Goal: Task Accomplishment & Management: Manage account settings

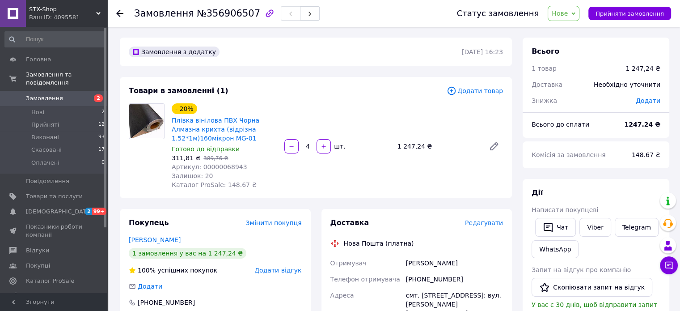
click at [562, 18] on span "Нове" at bounding box center [564, 13] width 32 height 15
click at [578, 30] on li "Прийнято" at bounding box center [568, 31] width 41 height 13
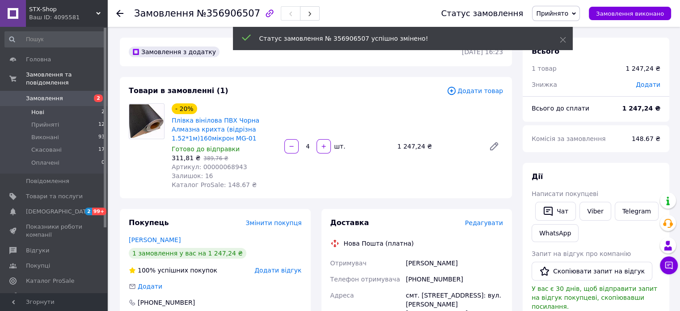
click at [52, 106] on li "Нові 2" at bounding box center [55, 112] width 110 height 13
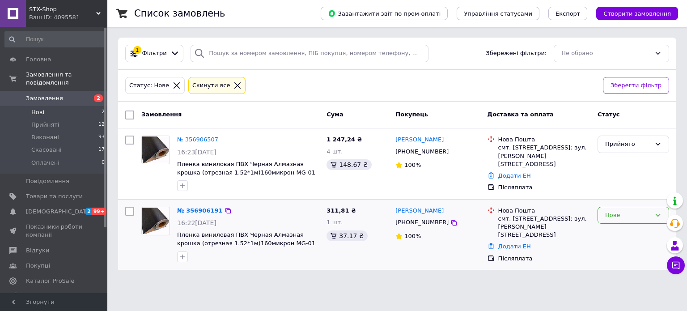
click at [637, 211] on div "Нове" at bounding box center [628, 215] width 46 height 9
click at [621, 266] on li "Скасовано" at bounding box center [633, 266] width 71 height 17
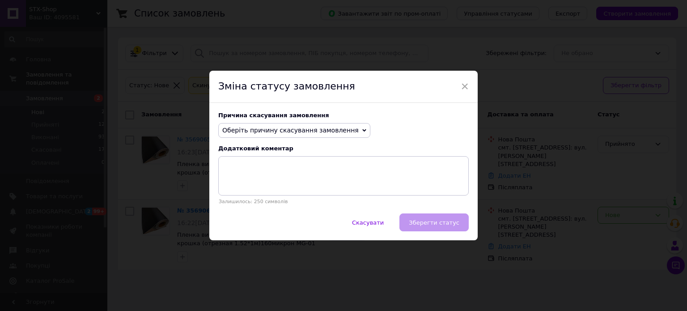
click at [309, 137] on span "Оберіть причину скасування замовлення" at bounding box center [294, 130] width 152 height 15
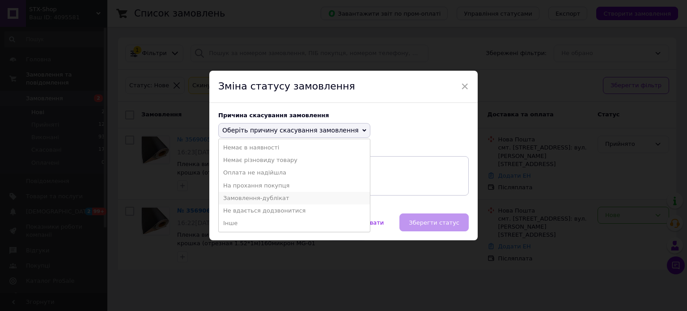
click at [272, 203] on li "Замовлення-дублікат" at bounding box center [294, 198] width 151 height 13
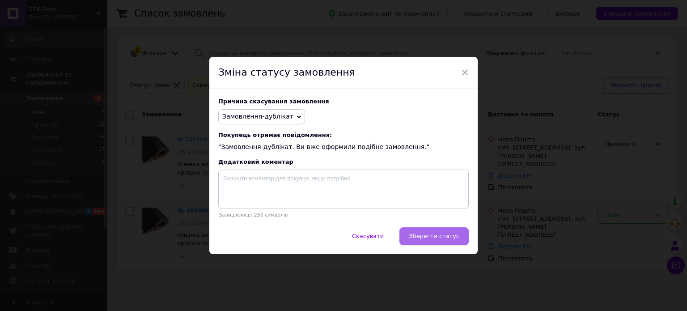
click at [448, 239] on span "Зберегти статус" at bounding box center [434, 235] width 51 height 7
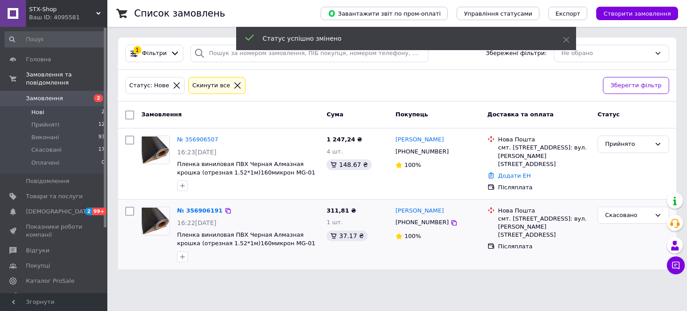
click at [233, 85] on icon at bounding box center [237, 85] width 8 height 8
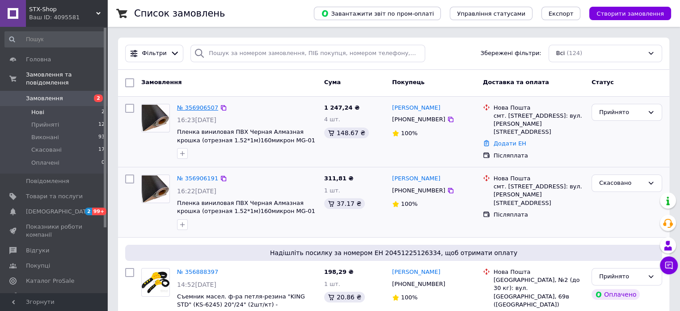
click at [197, 107] on link "№ 356906507" at bounding box center [197, 107] width 41 height 7
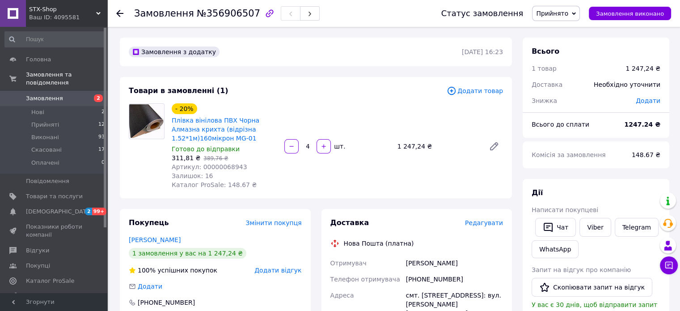
click at [220, 166] on span "Артикул: 00000068943" at bounding box center [210, 166] width 76 height 7
copy span "00000068943"
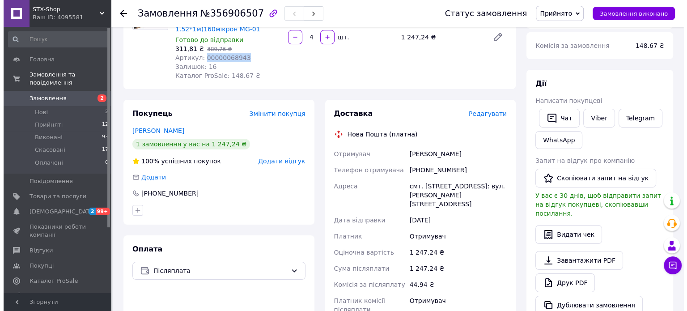
scroll to position [134, 0]
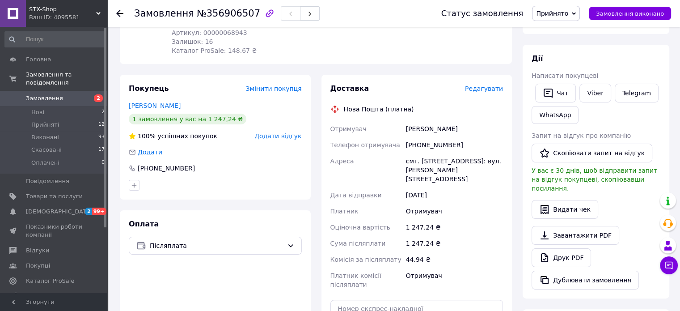
click at [481, 92] on span "Редагувати" at bounding box center [484, 88] width 38 height 7
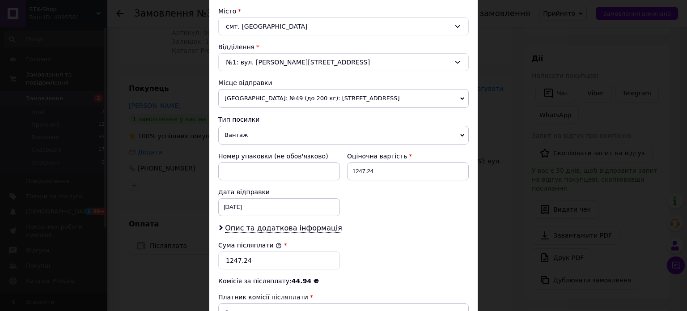
scroll to position [224, 0]
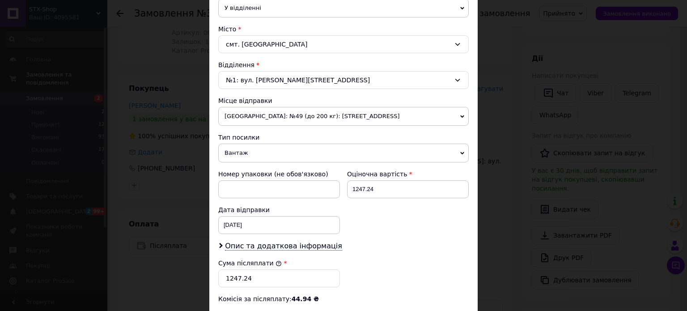
click at [274, 113] on span "[GEOGRAPHIC_DATA]: №49 (до 200 кг): [STREET_ADDRESS]" at bounding box center [343, 116] width 250 height 19
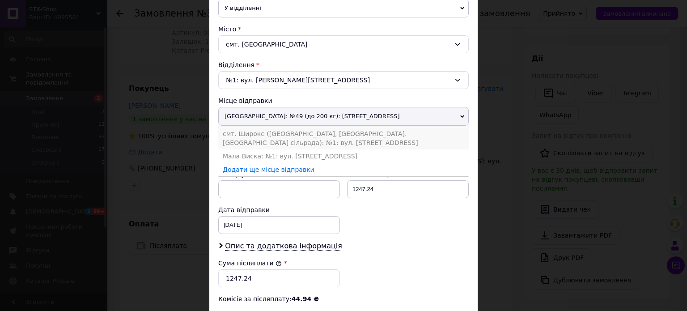
click at [281, 139] on li "смт. Широке ([GEOGRAPHIC_DATA], [GEOGRAPHIC_DATA]. [GEOGRAPHIC_DATA] сільрада):…" at bounding box center [343, 138] width 250 height 22
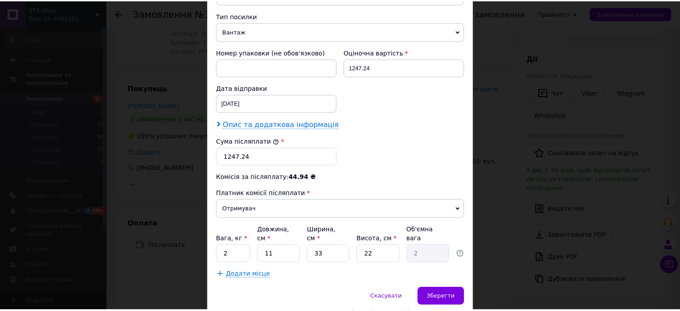
scroll to position [358, 0]
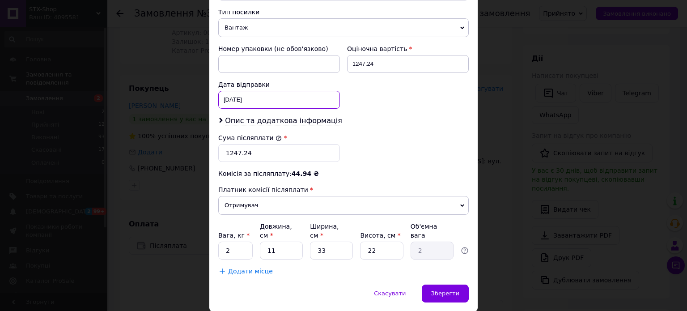
click at [230, 101] on div "12.08.2025 < 2025 > < Август > Пн Вт Ср Чт Пт Сб Вс 28 29 30 31 1 2 3 4 5 6 7 8…" at bounding box center [279, 100] width 122 height 18
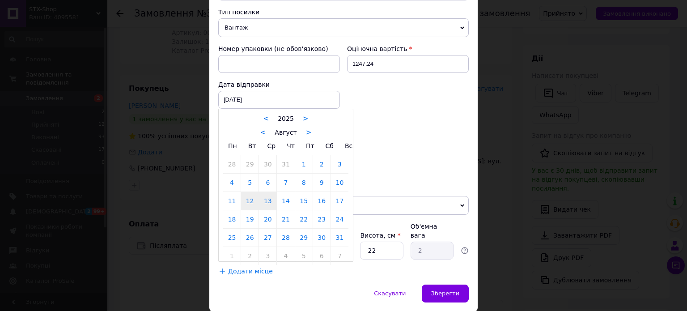
click at [270, 198] on link "13" at bounding box center [267, 201] width 17 height 18
type input "13.08.2025"
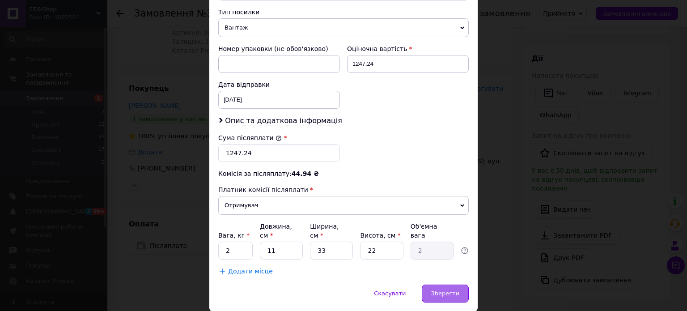
click at [443, 284] on div "Зберегти" at bounding box center [445, 293] width 47 height 18
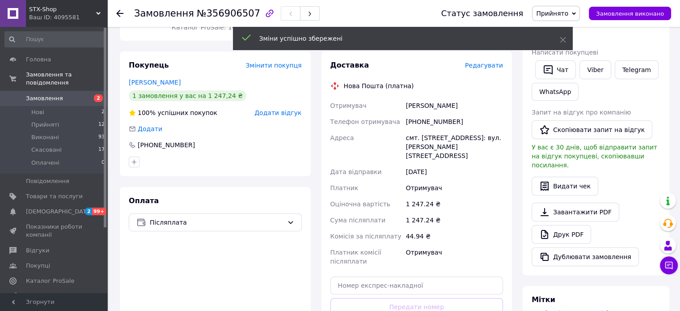
scroll to position [268, 0]
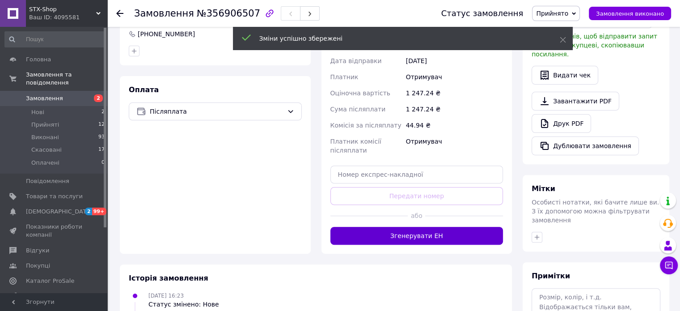
click at [393, 227] on button "Згенерувати ЕН" at bounding box center [416, 236] width 173 height 18
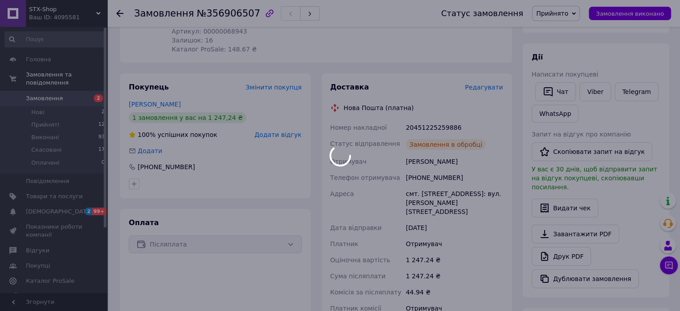
scroll to position [134, 0]
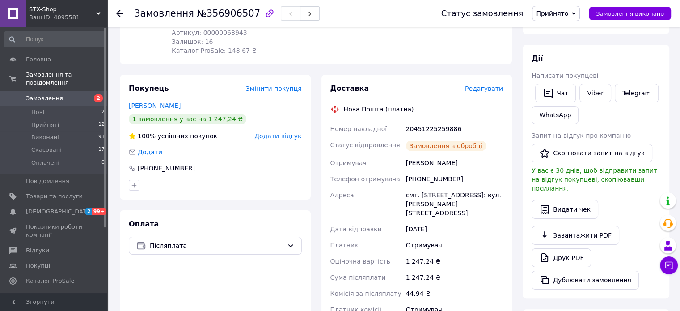
click at [431, 132] on div "20451225259886" at bounding box center [454, 129] width 101 height 16
copy div "20451225259886"
click at [563, 229] on link "Завантажити PDF" at bounding box center [576, 235] width 88 height 19
click at [667, 266] on icon at bounding box center [668, 265] width 9 height 9
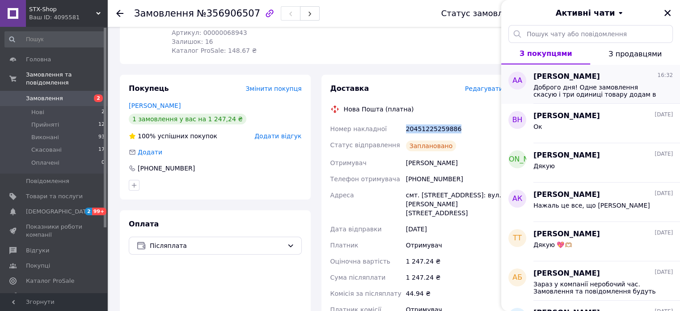
click at [575, 79] on span "[PERSON_NAME]" at bounding box center [566, 77] width 67 height 10
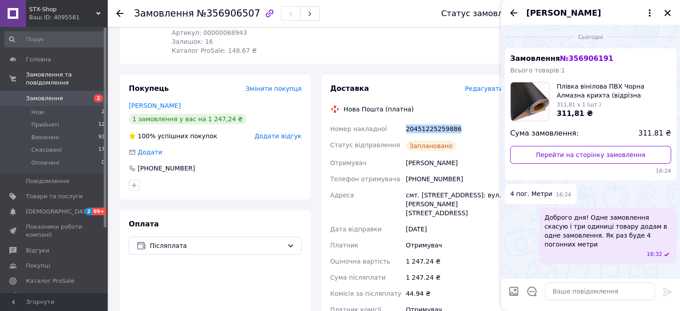
copy div "20451225259886"
click at [568, 292] on textarea at bounding box center [600, 291] width 110 height 18
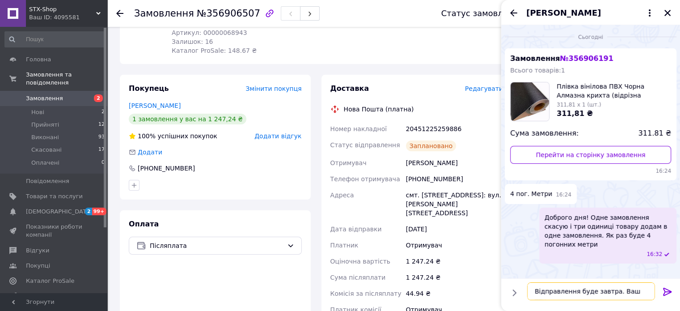
paste textarea "20451225259886"
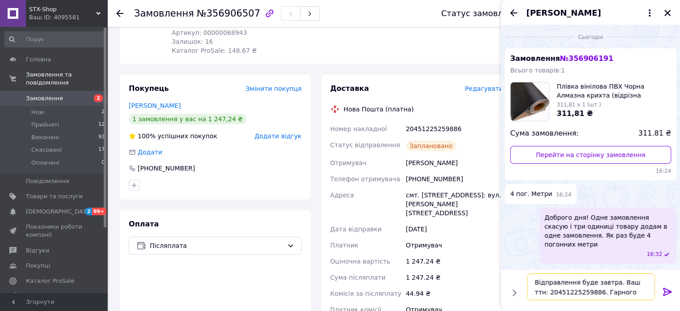
click at [583, 291] on textarea "Відправлення буде завтра. Ваш ттн: 20451225259886. Гарного дня!" at bounding box center [591, 286] width 128 height 27
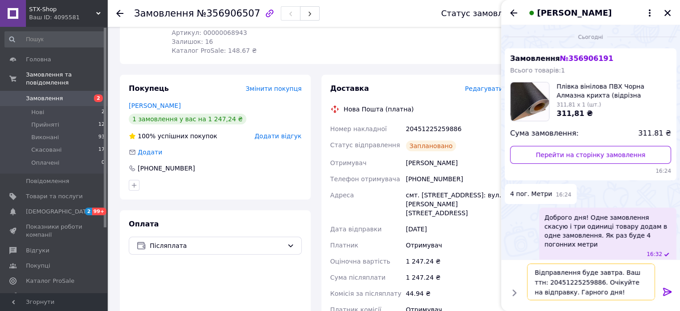
drag, startPoint x: 565, startPoint y: 294, endPoint x: 585, endPoint y: 281, distance: 23.3
click at [585, 281] on textarea "Відправлення буде завтра. Ваш ттн: 20451225259886. Очікуйте на відправку. Гарно…" at bounding box center [591, 281] width 128 height 37
type textarea "Відправлення буде завтра. Ваш ттн: 20451225259886. Гарного дня!"
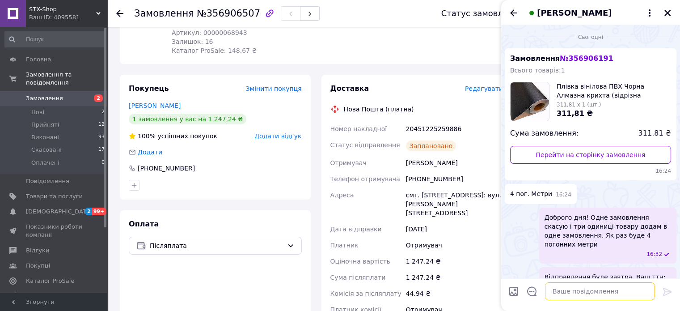
scroll to position [21, 0]
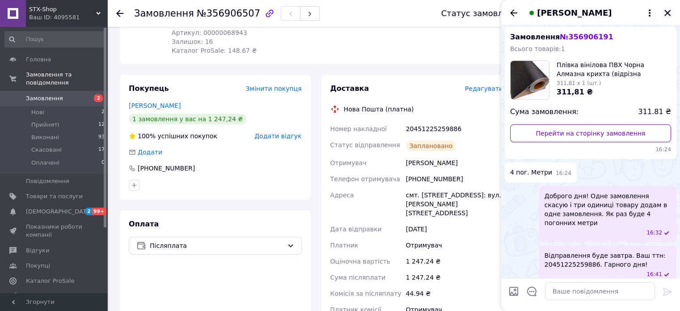
click at [669, 13] on icon "Закрити" at bounding box center [667, 13] width 8 height 8
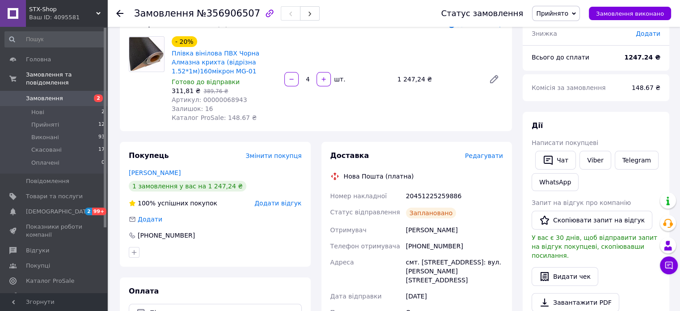
scroll to position [0, 0]
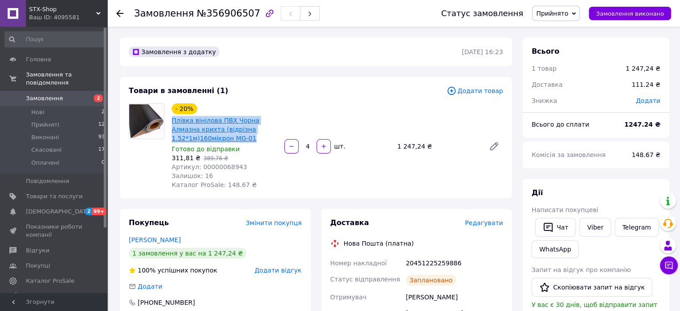
drag, startPoint x: 215, startPoint y: 139, endPoint x: 173, endPoint y: 122, distance: 44.9
click at [173, 122] on span "Плівка вінілова ПВХ Чорна Алмазна крихта (відрізна 1.52*1м)160мікрон MG-01" at bounding box center [225, 129] width 106 height 27
copy link "Плівка вінілова ПВХ Чорна Алмазна крихта (відрізна 1.52*1м)160мікрон MG-01"
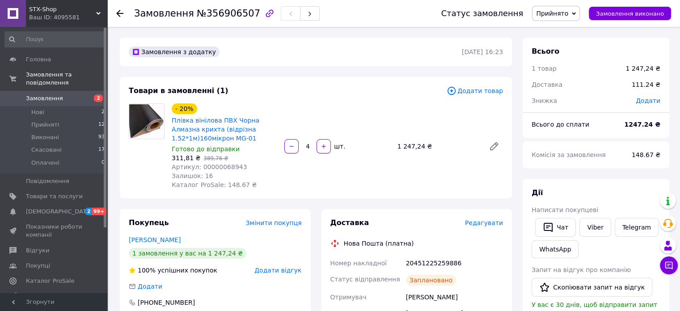
click at [65, 91] on link "Замовлення 2" at bounding box center [55, 98] width 110 height 15
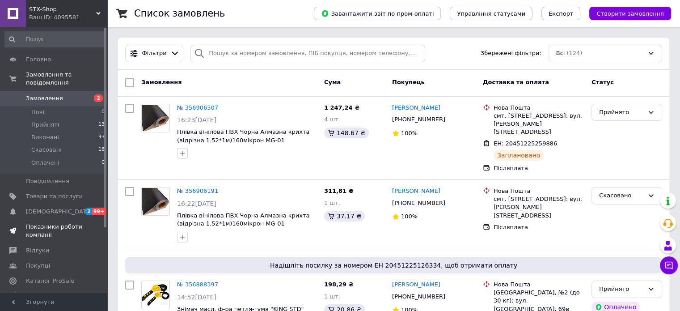
click at [34, 223] on span "Показники роботи компанії" at bounding box center [54, 231] width 57 height 16
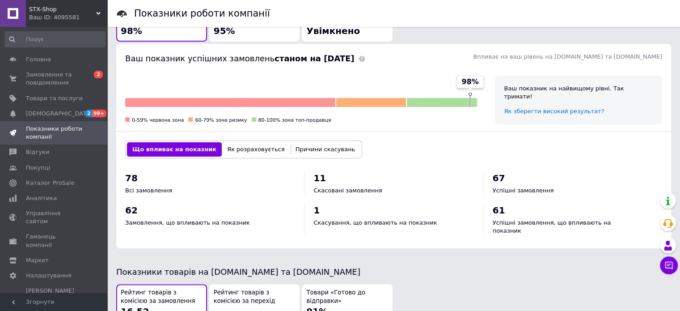
scroll to position [268, 0]
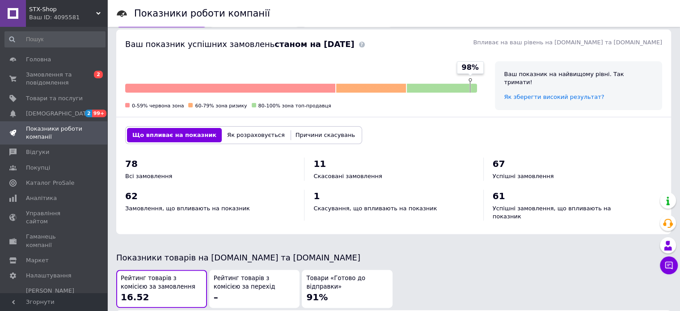
click at [248, 135] on button "Як розраховується" at bounding box center [256, 135] width 68 height 14
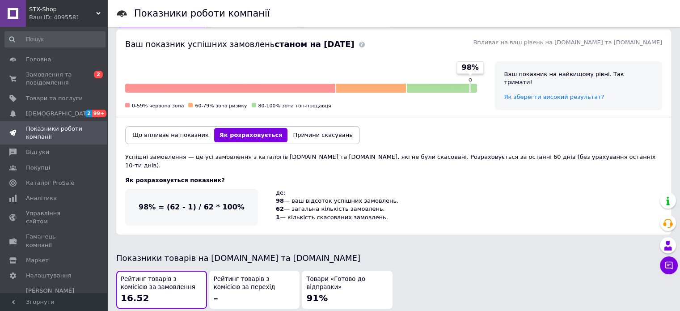
click at [287, 132] on button "Причини скасувань" at bounding box center [322, 135] width 70 height 14
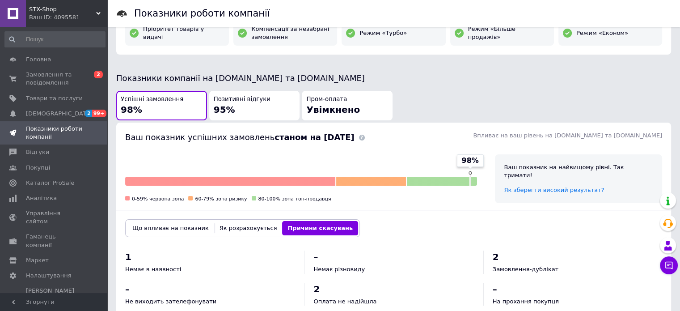
scroll to position [0, 0]
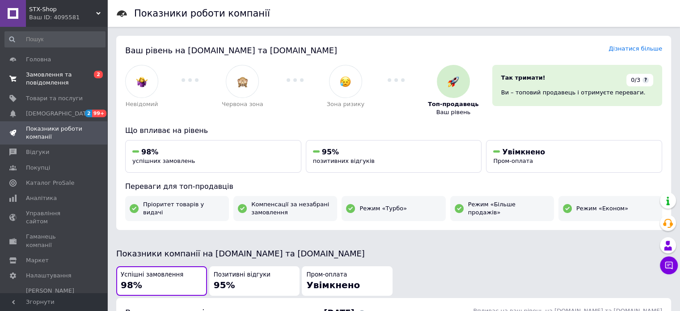
click at [73, 77] on span "Замовлення та повідомлення" at bounding box center [54, 79] width 57 height 16
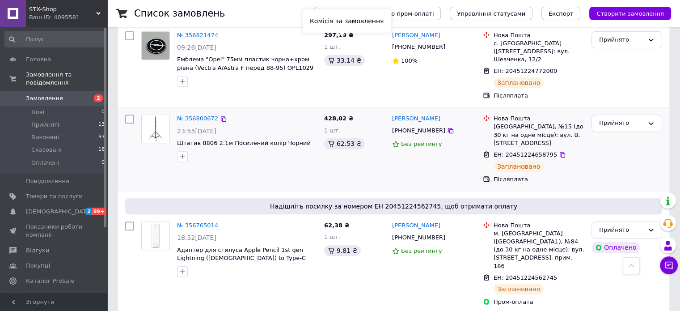
scroll to position [358, 0]
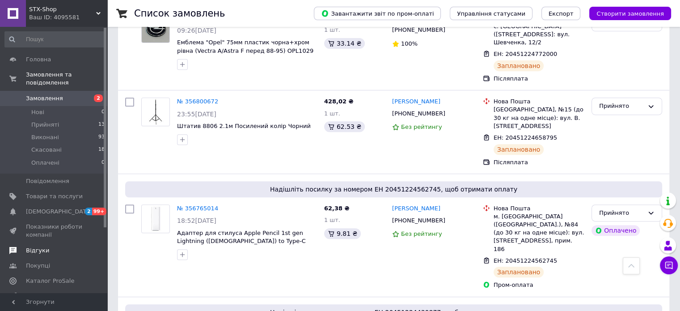
click at [51, 248] on link "Відгуки" at bounding box center [55, 250] width 110 height 15
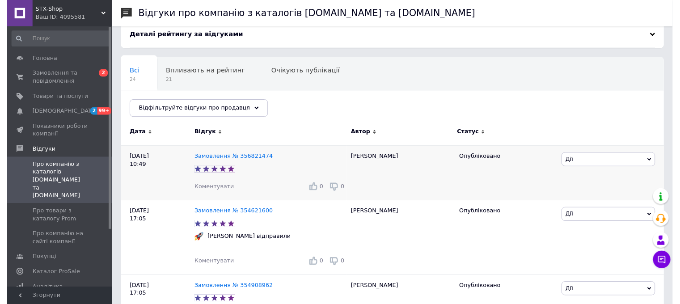
scroll to position [45, 0]
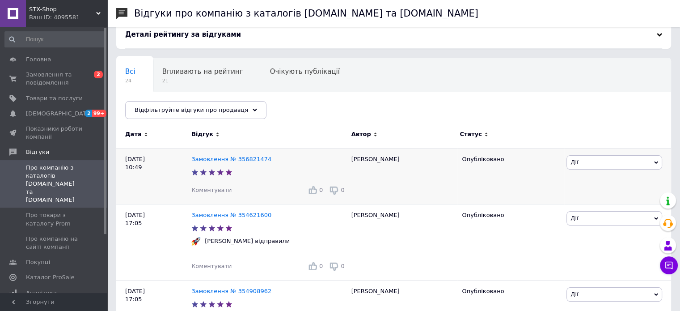
click at [207, 190] on span "Коментувати" at bounding box center [211, 189] width 40 height 7
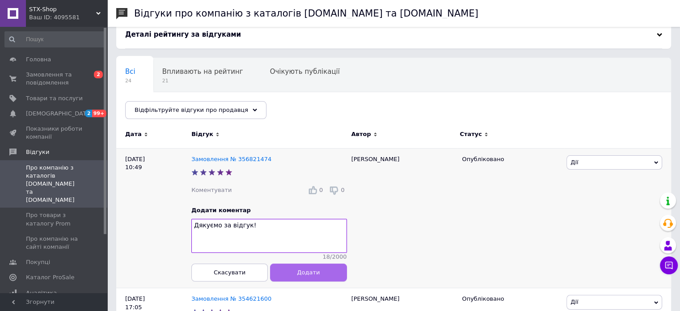
type textarea "Дякуємо за відгук!"
click at [293, 281] on button "Додати" at bounding box center [308, 272] width 76 height 18
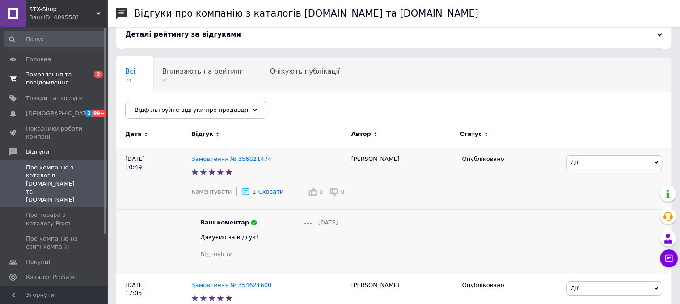
click at [80, 80] on span "Замовлення та повідомлення" at bounding box center [54, 79] width 57 height 16
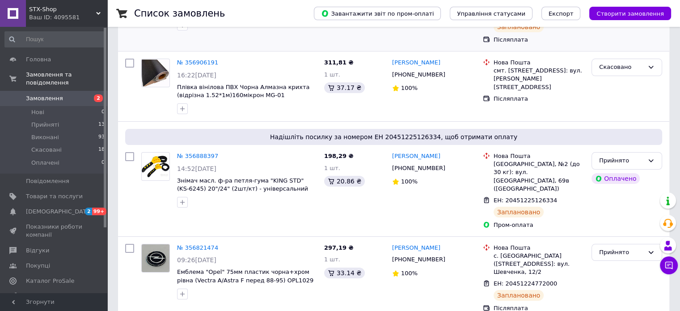
scroll to position [134, 0]
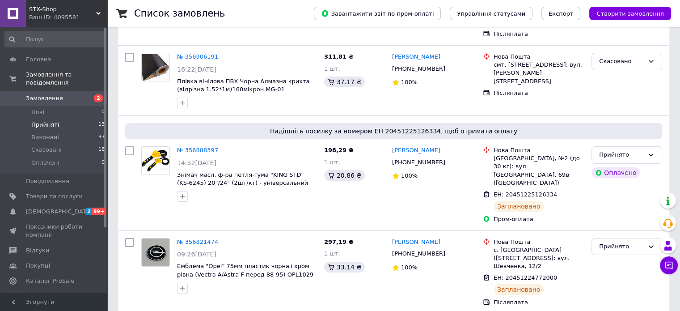
click at [73, 118] on li "Прийняті 13" at bounding box center [55, 124] width 110 height 13
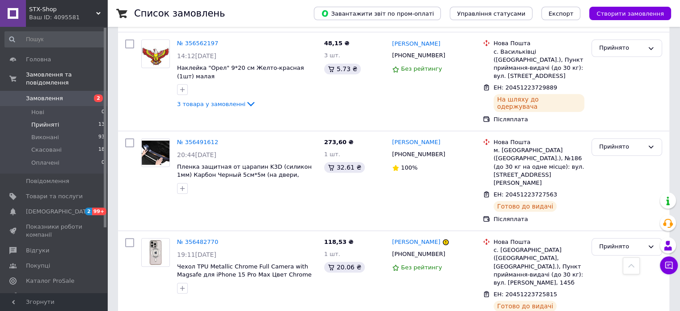
scroll to position [943, 0]
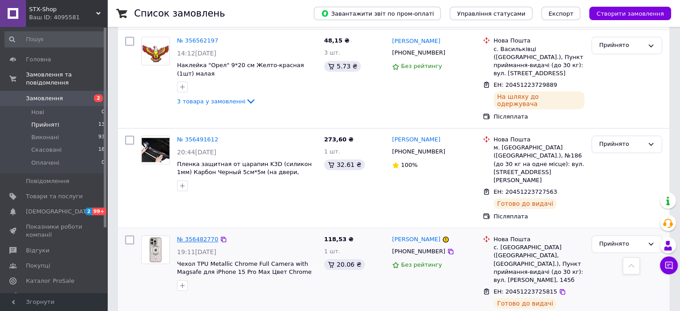
click at [196, 236] on link "№ 356482770" at bounding box center [197, 239] width 41 height 7
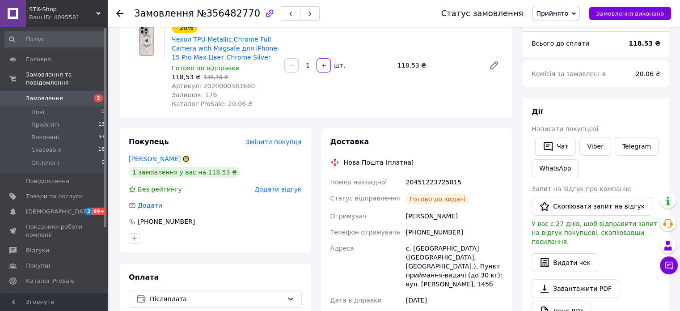
scroll to position [70, 0]
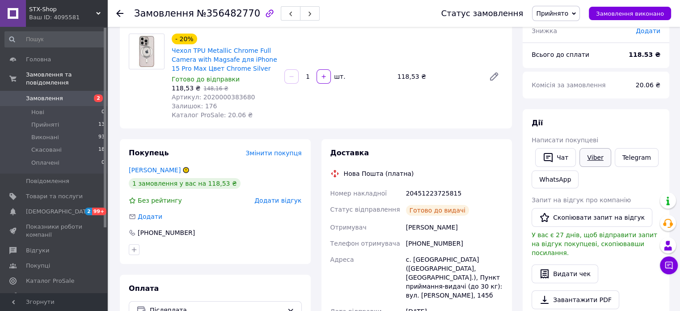
click at [591, 154] on link "Viber" at bounding box center [594, 157] width 31 height 19
click at [620, 156] on link "Telegram" at bounding box center [637, 157] width 44 height 19
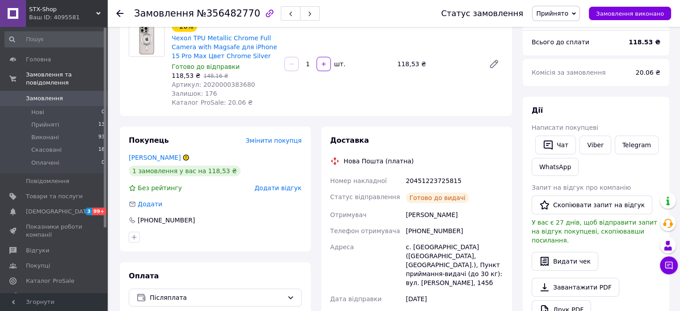
scroll to position [70, 0]
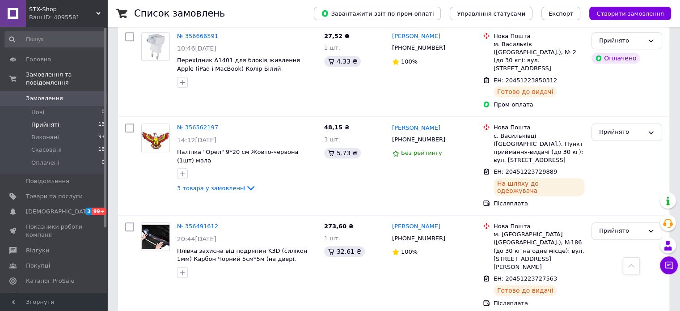
scroll to position [853, 0]
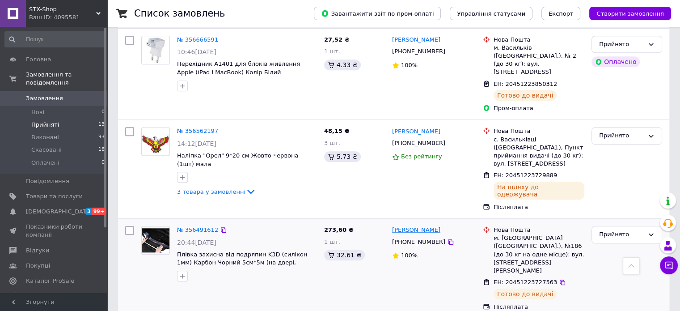
click at [420, 226] on link "[PERSON_NAME]" at bounding box center [416, 230] width 48 height 8
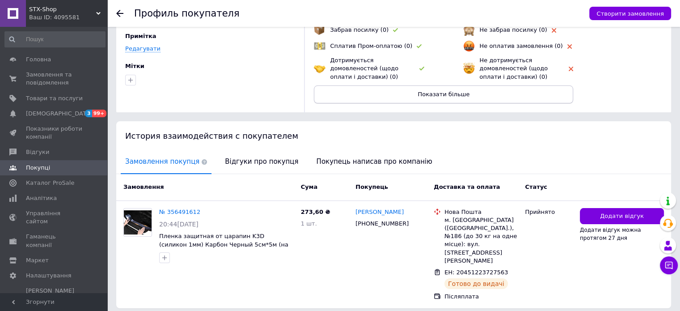
scroll to position [98, 0]
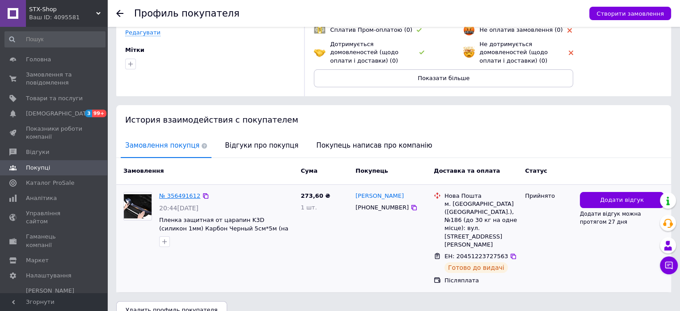
click at [176, 195] on link "№ 356491612" at bounding box center [179, 195] width 41 height 7
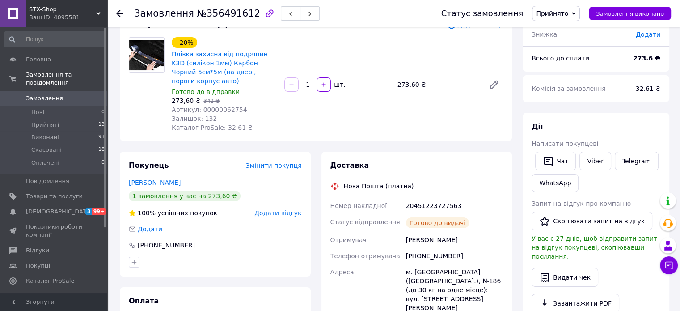
scroll to position [89, 0]
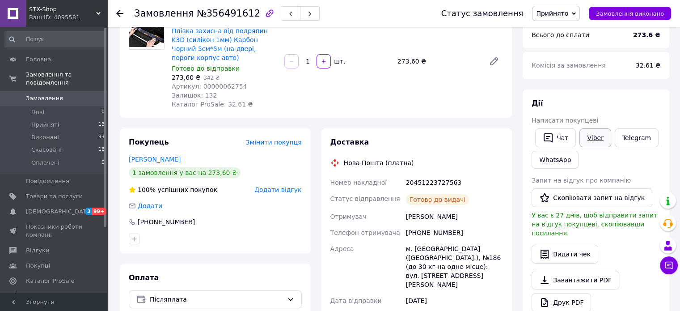
click at [597, 141] on link "Viber" at bounding box center [594, 137] width 31 height 19
click at [431, 181] on div "20451223727563" at bounding box center [454, 182] width 101 height 16
copy div "20451223727563"
click at [429, 182] on div "20451223727563" at bounding box center [454, 182] width 101 height 16
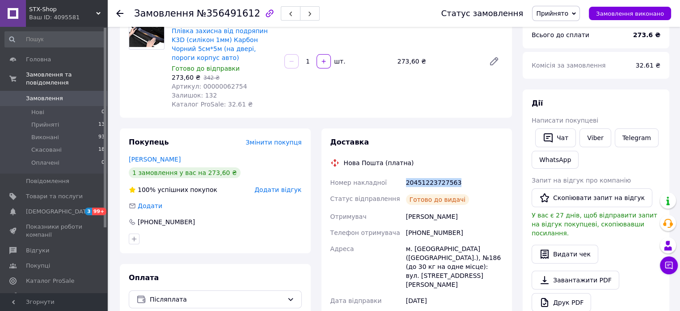
drag, startPoint x: 461, startPoint y: 183, endPoint x: 404, endPoint y: 182, distance: 57.7
click at [404, 182] on div "20451223727563" at bounding box center [454, 182] width 101 height 16
copy div "20451223727563"
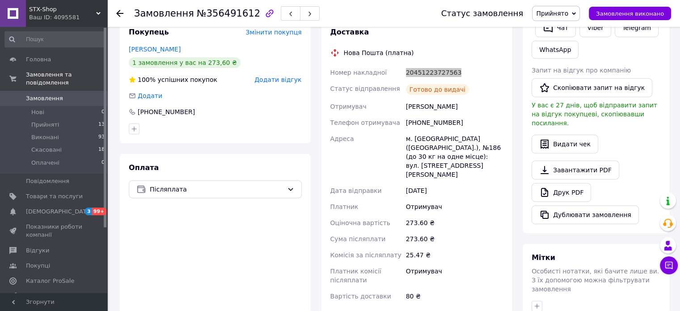
scroll to position [268, 0]
